Goal: Information Seeking & Learning: Check status

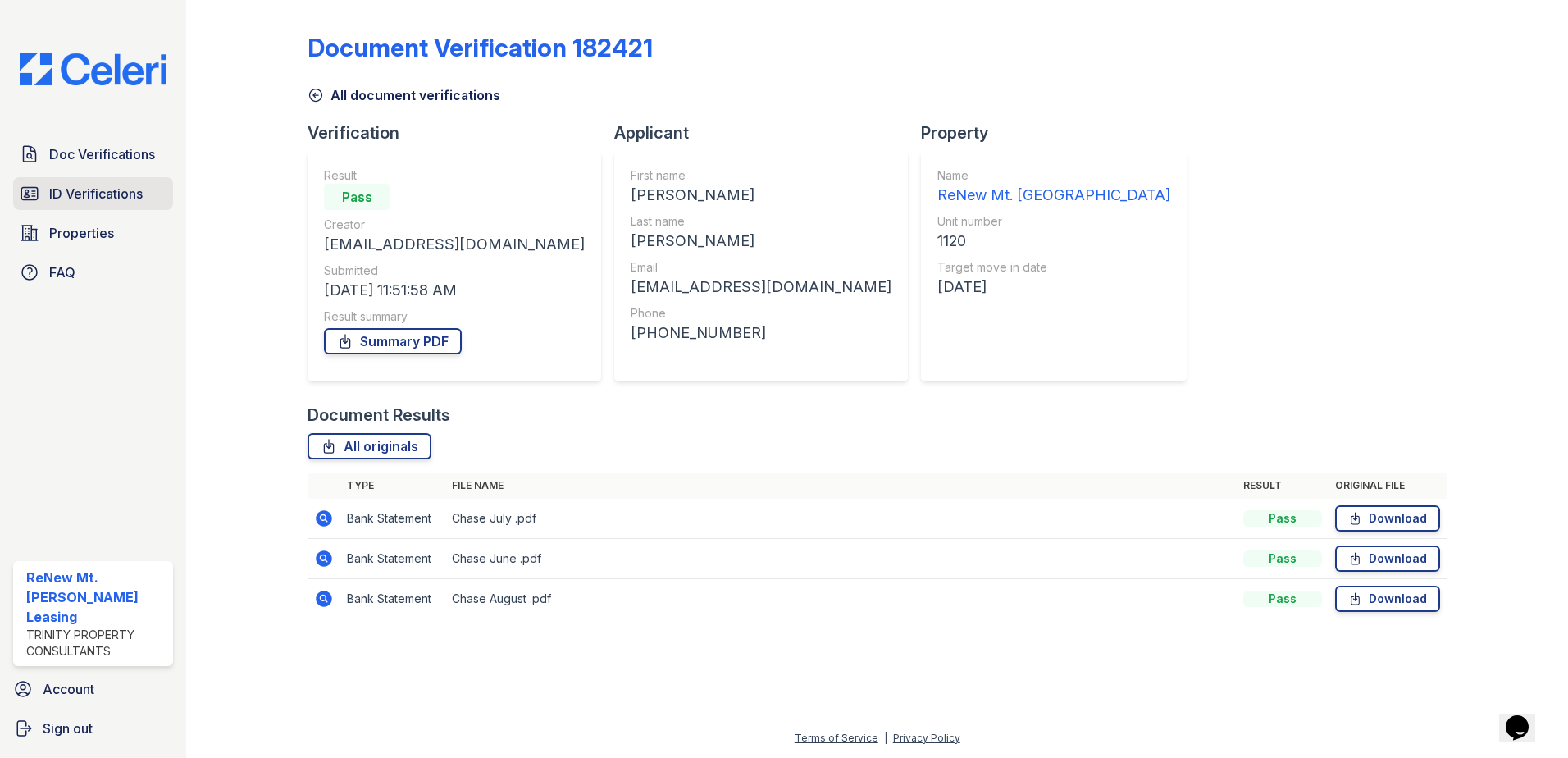
click at [90, 187] on span "ID Verifications" at bounding box center [96, 193] width 93 height 19
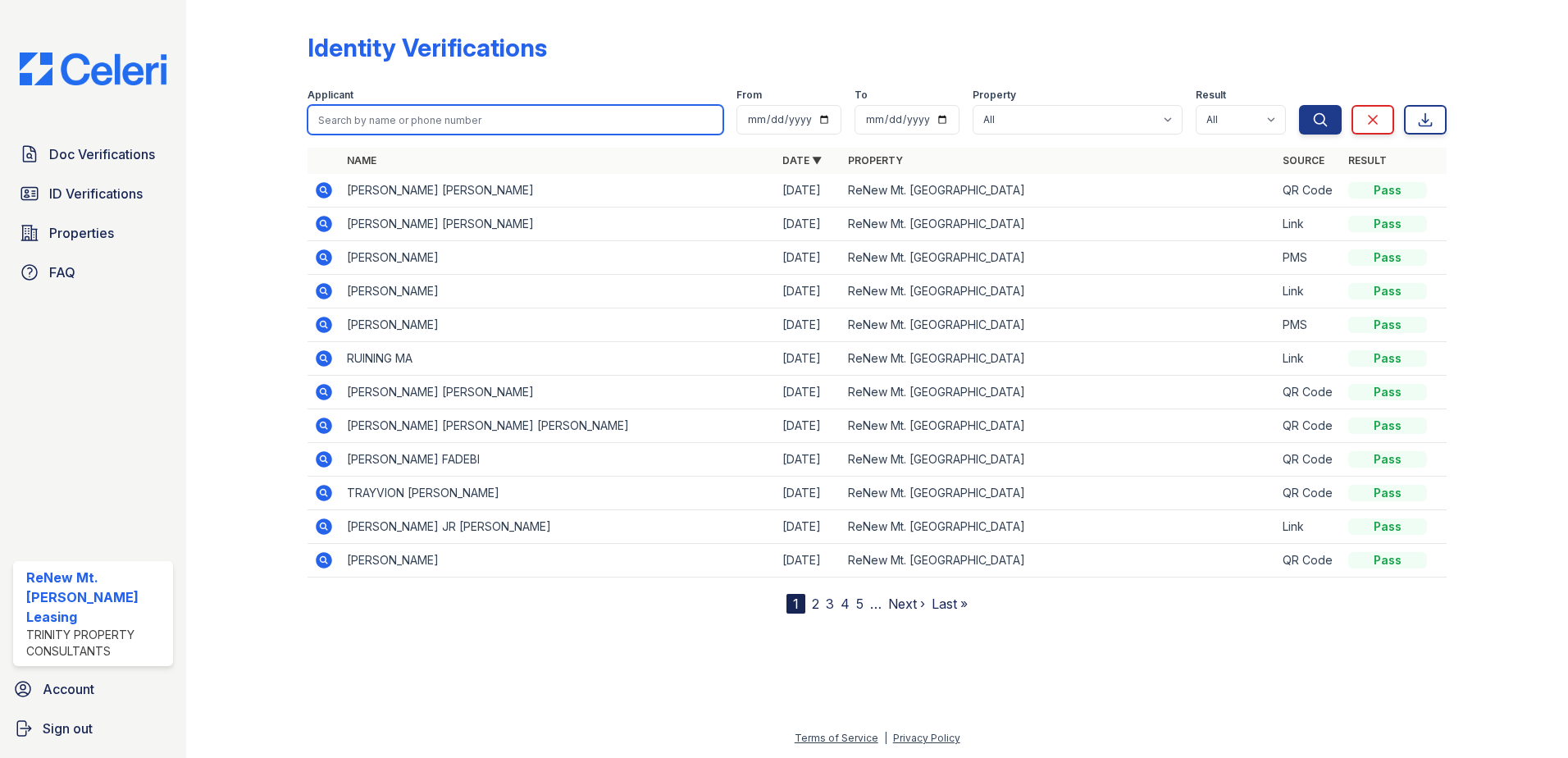
click at [438, 125] on input "search" at bounding box center [515, 119] width 416 height 30
type input "keil larson"
click at [1300, 105] on button "Search" at bounding box center [1321, 119] width 42 height 30
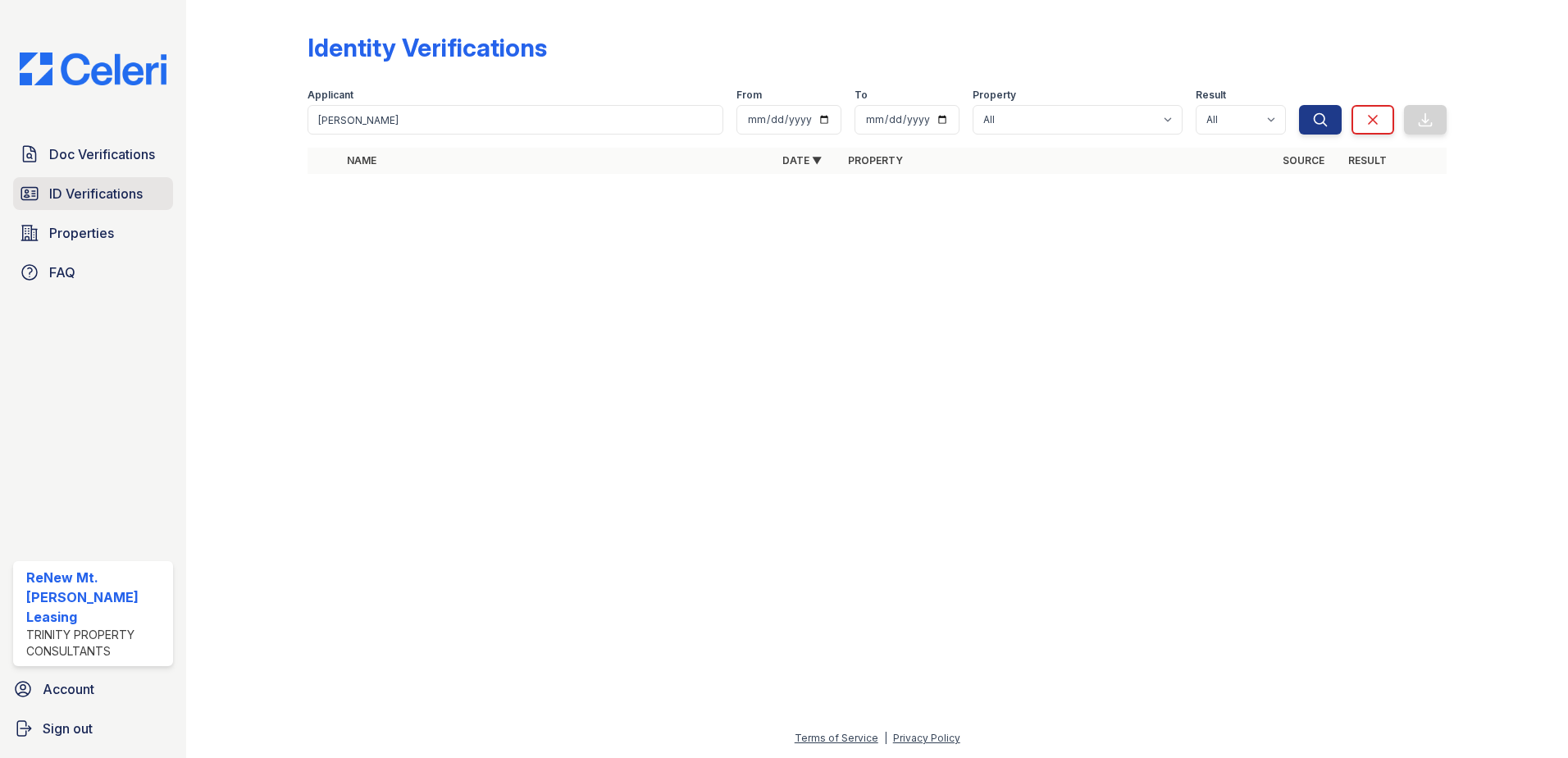
click at [61, 197] on span "ID Verifications" at bounding box center [96, 193] width 93 height 19
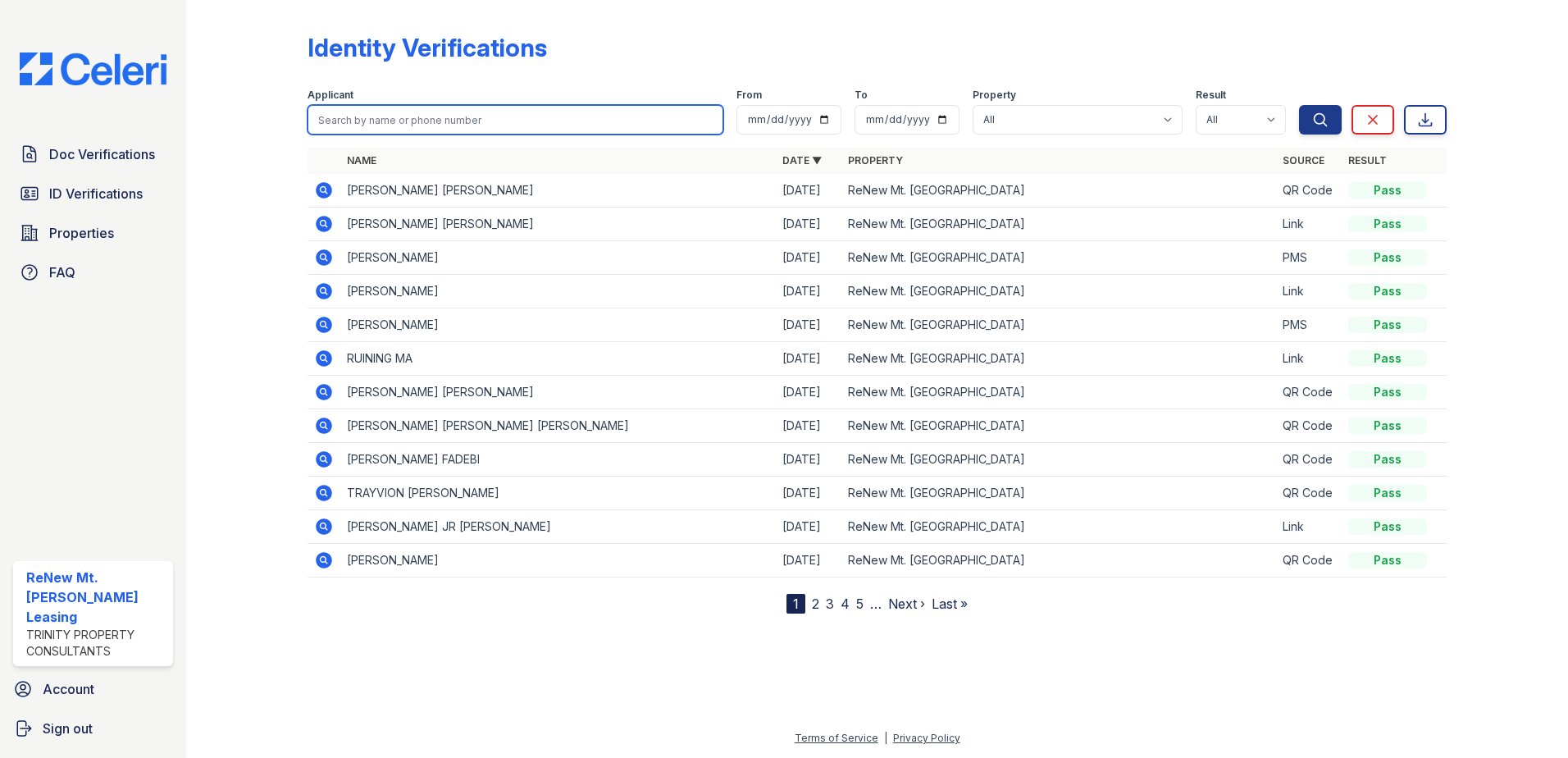
click at [441, 126] on input "search" at bounding box center [515, 119] width 416 height 30
type input "larson"
click at [1300, 105] on button "Search" at bounding box center [1321, 119] width 42 height 30
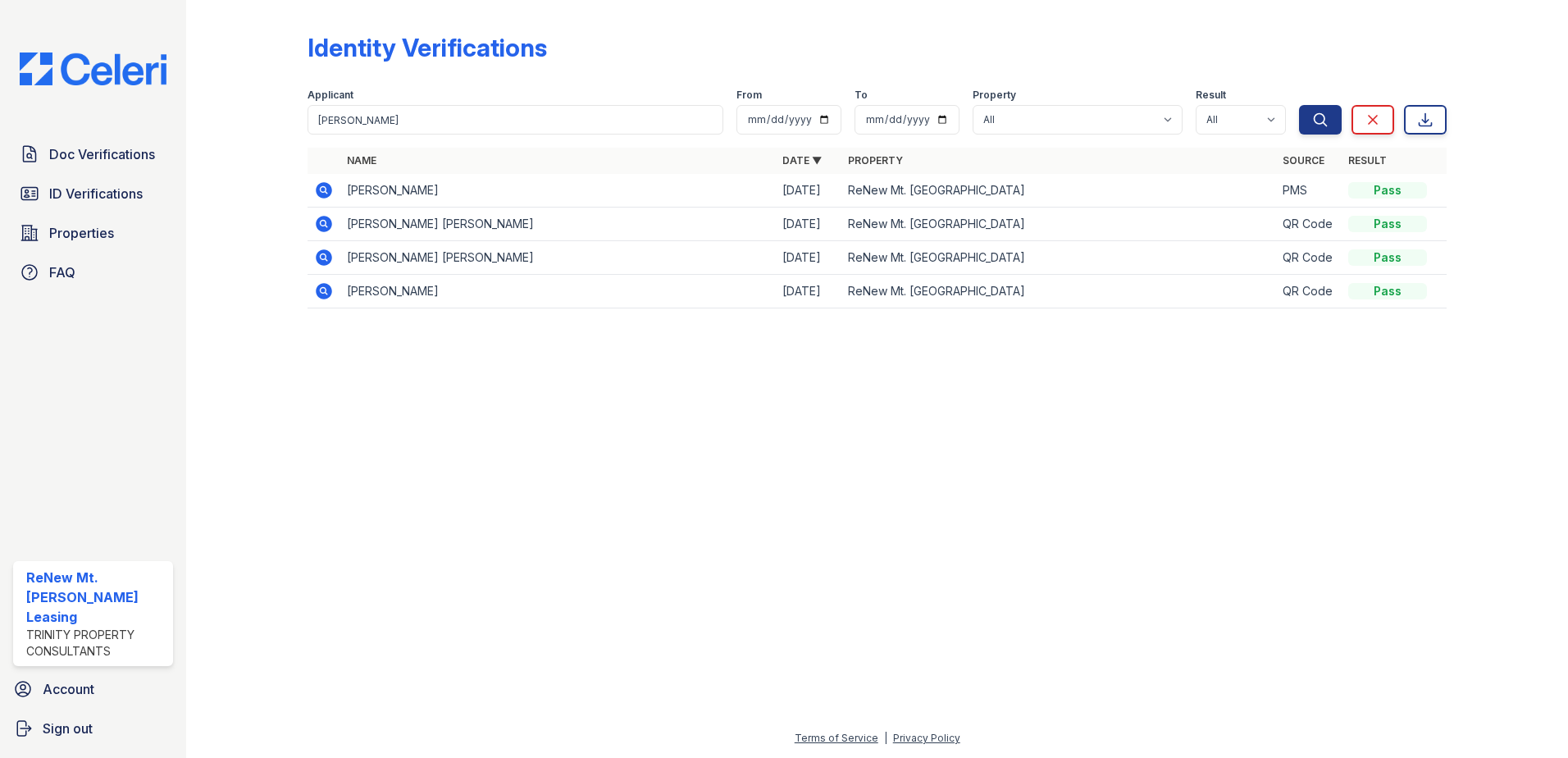
click at [328, 223] on icon at bounding box center [323, 224] width 16 height 16
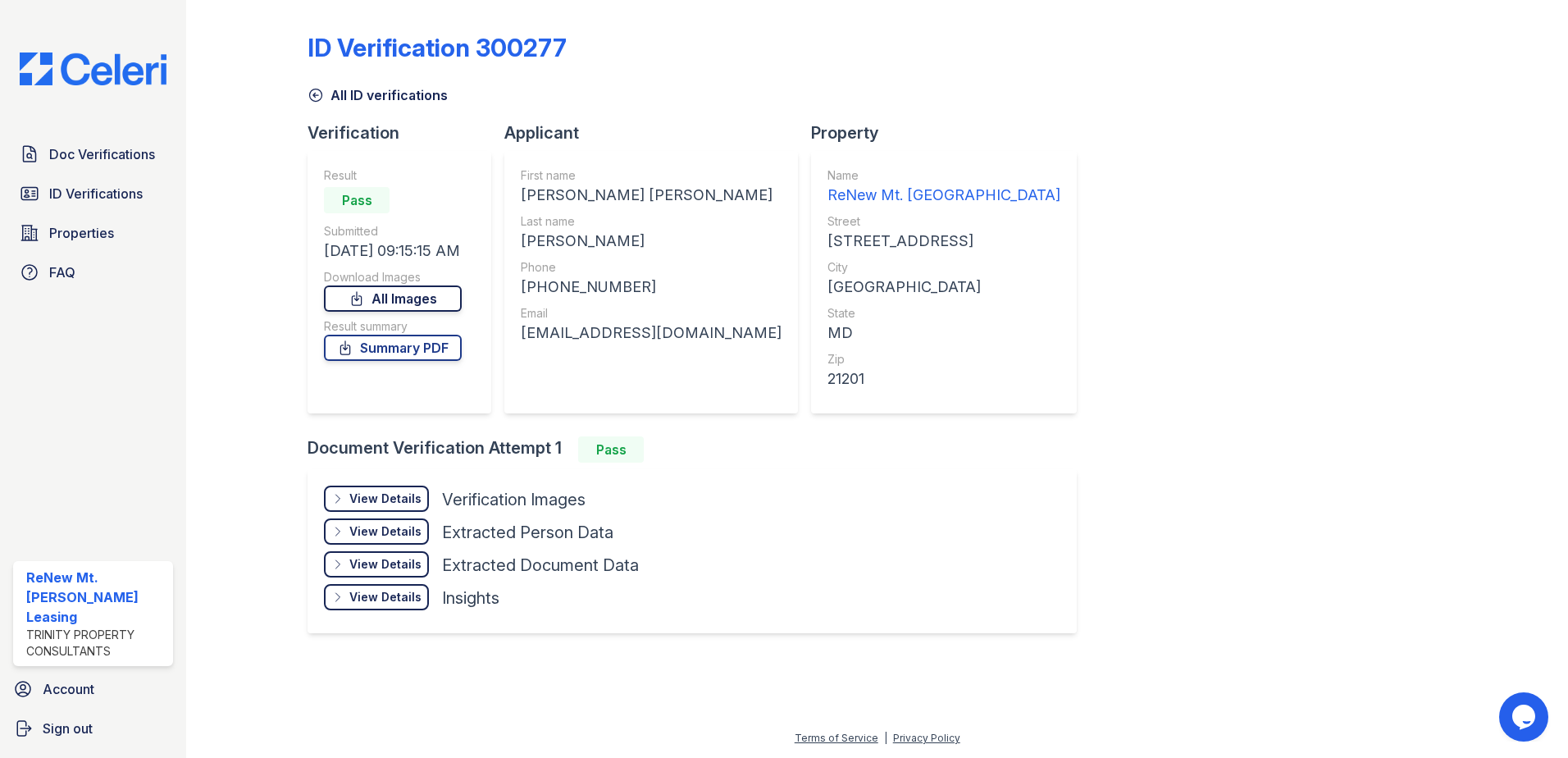
click at [396, 288] on link "All Images" at bounding box center [393, 298] width 138 height 26
